Goal: Find specific page/section: Find specific page/section

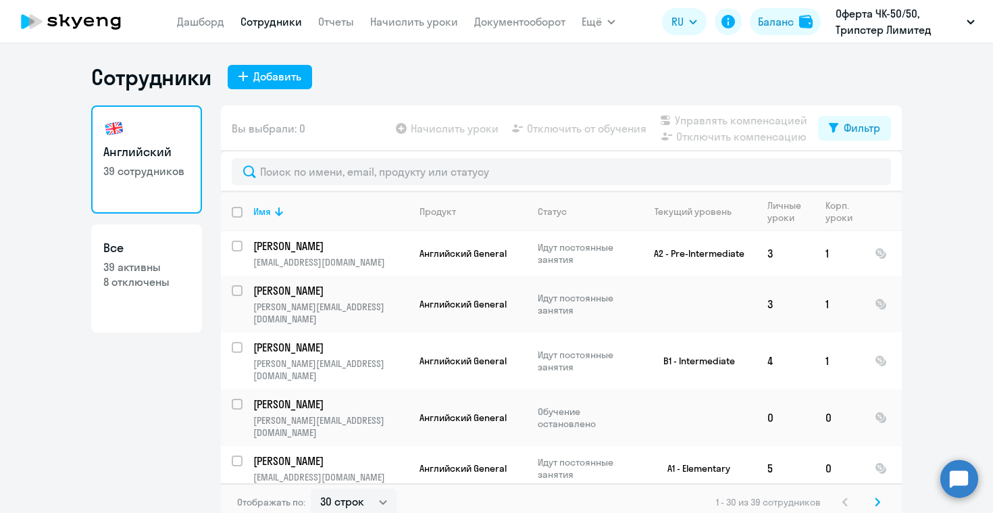
select select "30"
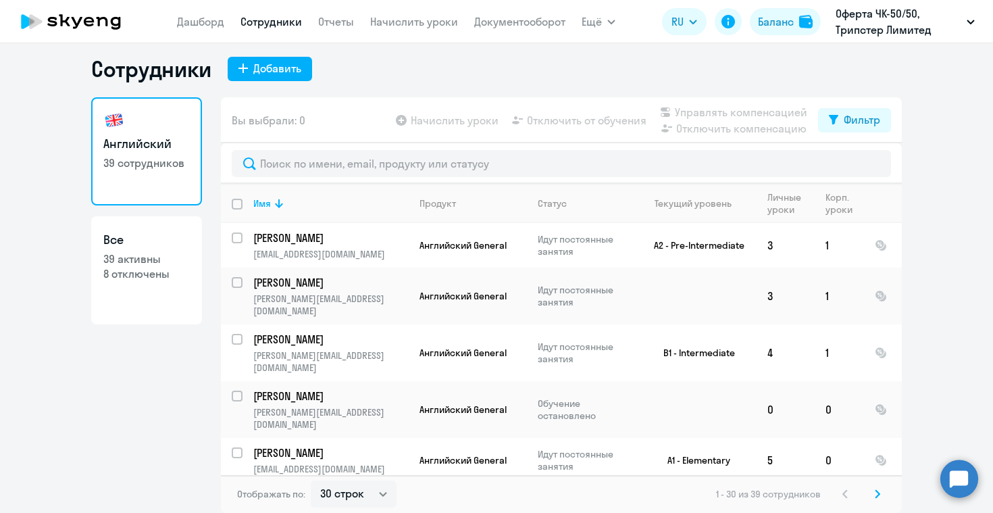
click at [157, 275] on p "8 отключены" at bounding box center [146, 273] width 86 height 15
select select "30"
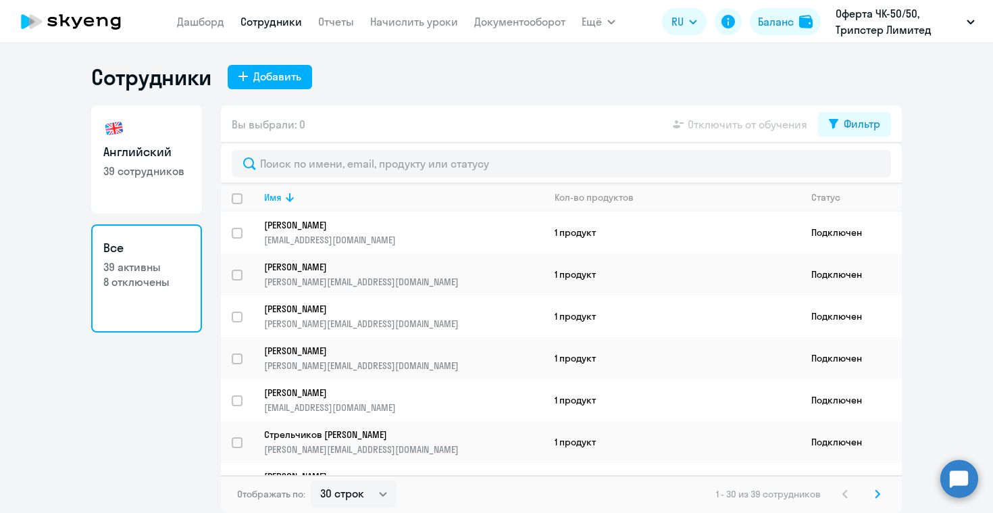
click at [167, 149] on h3 "Английский" at bounding box center [146, 152] width 86 height 18
select select "30"
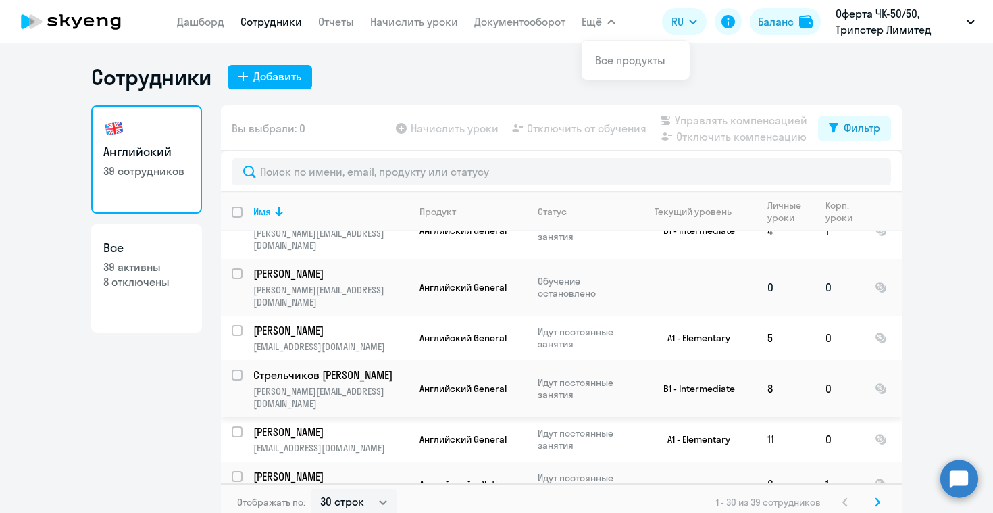
scroll to position [131, 0]
click at [936, 78] on ng-component "Сотрудники Добавить Английский 39 сотрудников Все 39 активны 8 отключены Вы выб…" at bounding box center [496, 291] width 993 height 457
click at [970, 74] on ng-component "Сотрудники Добавить Английский 39 сотрудников Все 39 активны 8 отключены Вы выб…" at bounding box center [496, 291] width 993 height 457
click at [723, 66] on div "Сотрудники Добавить" at bounding box center [496, 76] width 810 height 27
